Goal: Transaction & Acquisition: Obtain resource

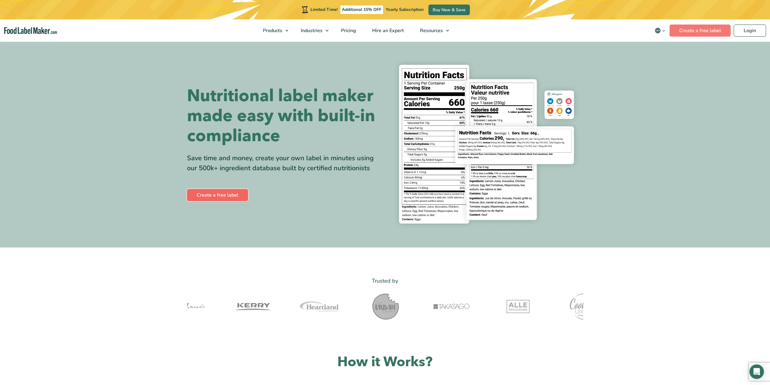
click at [226, 198] on link "Create a free label" at bounding box center [217, 195] width 61 height 12
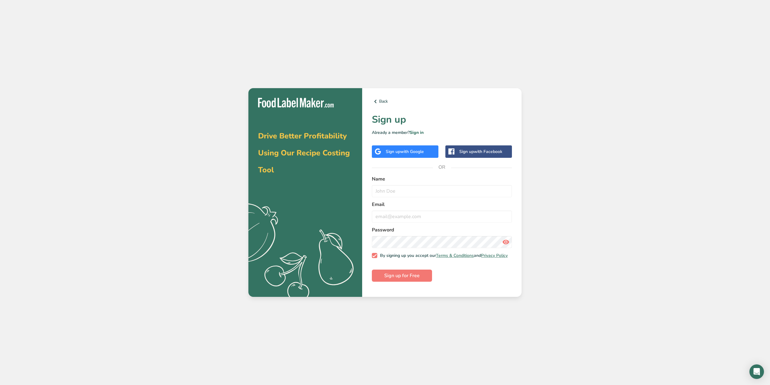
click at [300, 36] on div "Drive Better Profitability Using Our Recipe Costing Tool .a{fill:#f5f3ed;} Back…" at bounding box center [385, 192] width 770 height 385
click at [382, 102] on link "Back" at bounding box center [442, 101] width 140 height 7
